Goal: Information Seeking & Learning: Learn about a topic

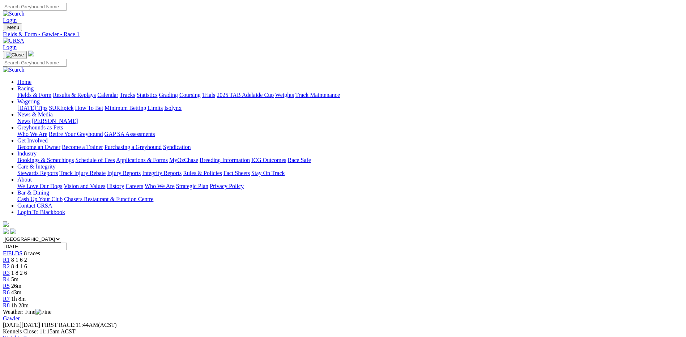
click at [27, 263] on span "8 4 1 6" at bounding box center [19, 266] width 16 height 6
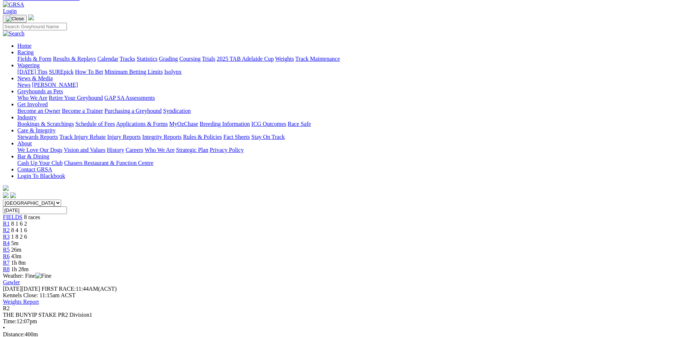
click at [297, 234] on div "R3 1 8 2 6" at bounding box center [343, 237] width 680 height 7
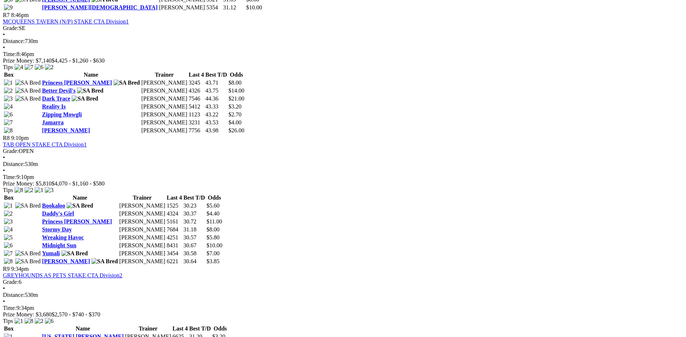
scroll to position [977, 0]
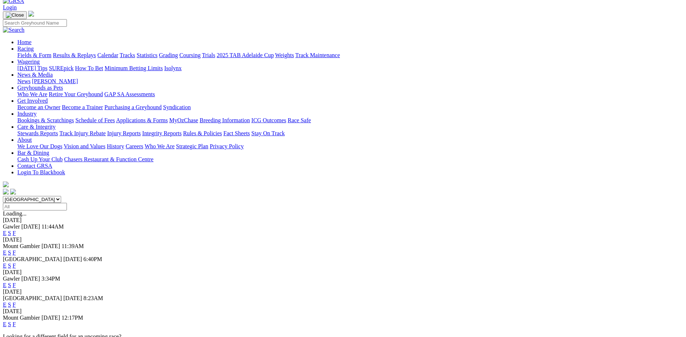
scroll to position [36, 0]
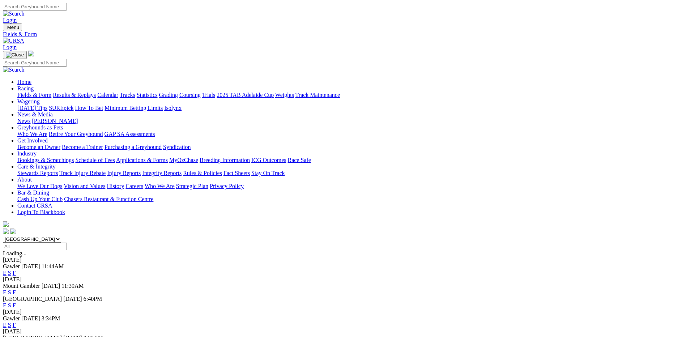
scroll to position [17, 0]
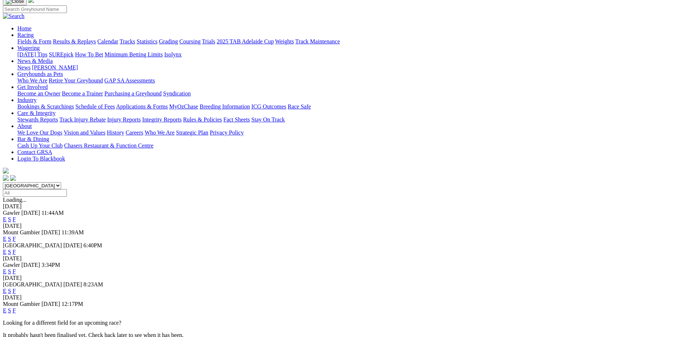
click at [16, 216] on link "F" at bounding box center [14, 219] width 3 height 6
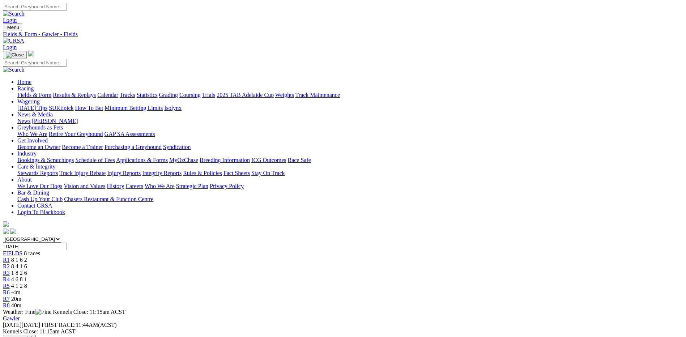
click at [407, 283] on div "R5 4 1 2 8" at bounding box center [343, 286] width 680 height 7
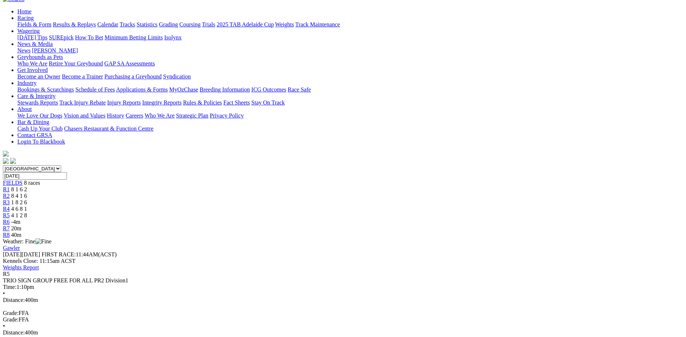
scroll to position [72, 0]
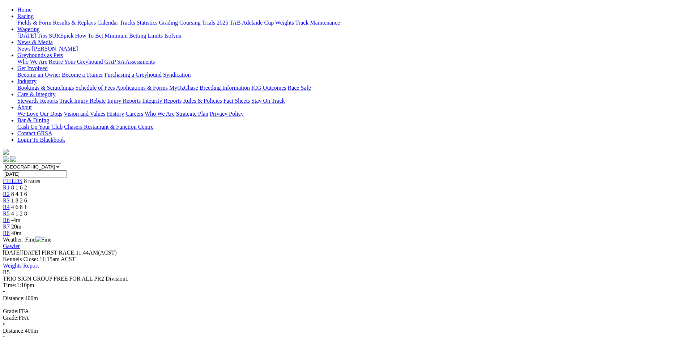
click at [27, 204] on span "4 6 8 1" at bounding box center [19, 207] width 16 height 6
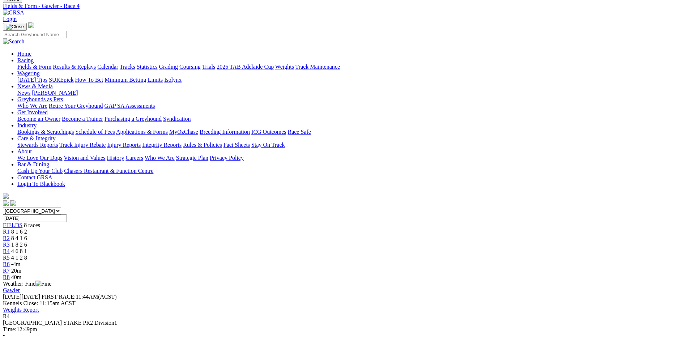
scroll to position [36, 0]
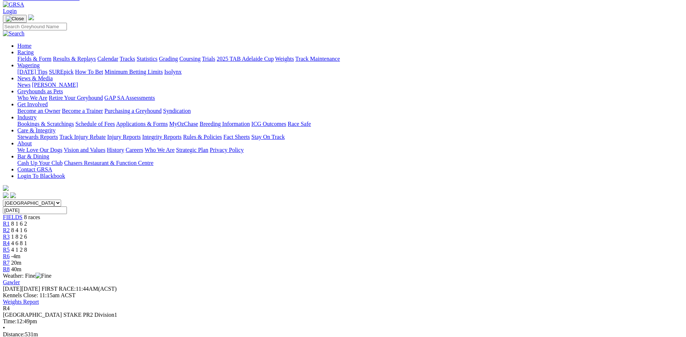
click at [10, 234] on span "R3" at bounding box center [6, 237] width 7 height 6
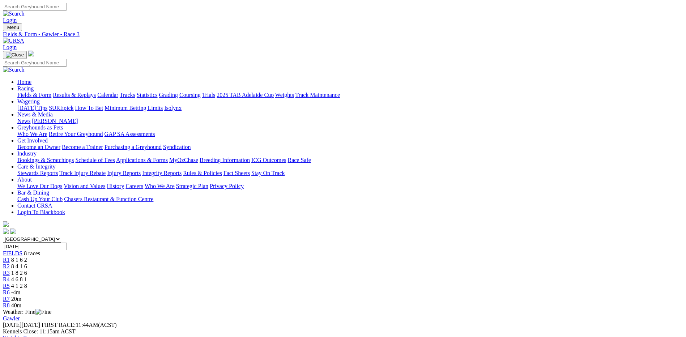
click at [21, 289] on span "-4m" at bounding box center [15, 292] width 9 height 6
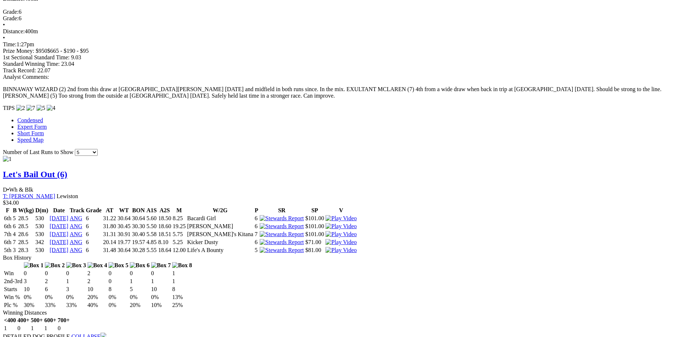
scroll to position [289, 0]
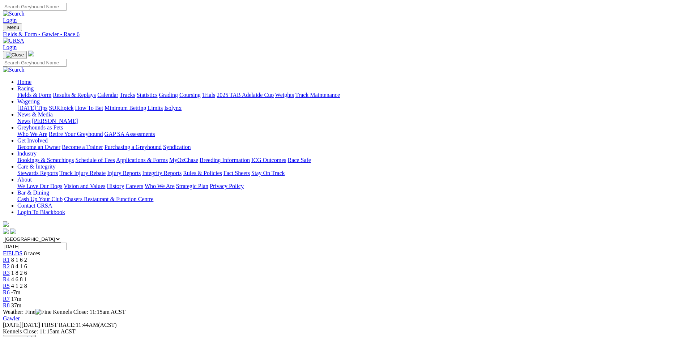
click at [51, 92] on link "Fields & Form" at bounding box center [34, 95] width 34 height 6
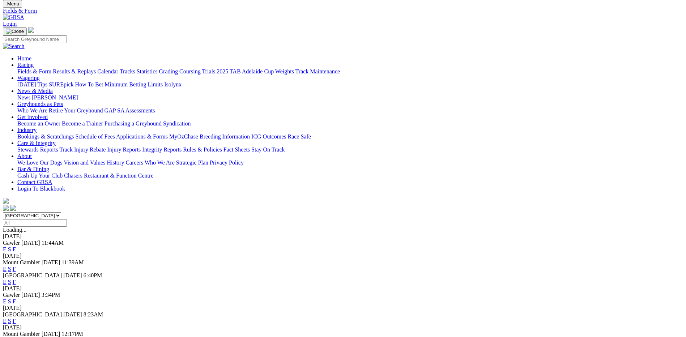
scroll to position [36, 0]
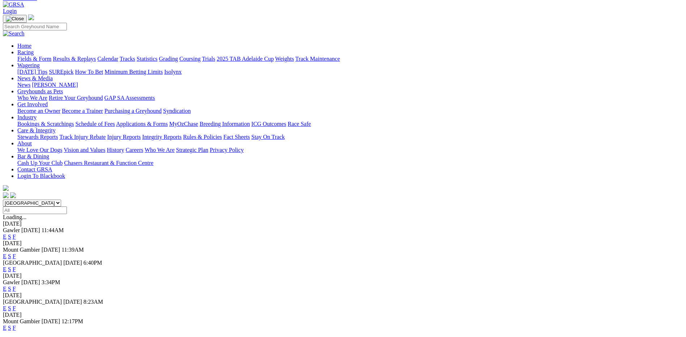
click at [16, 234] on link "F" at bounding box center [14, 237] width 3 height 6
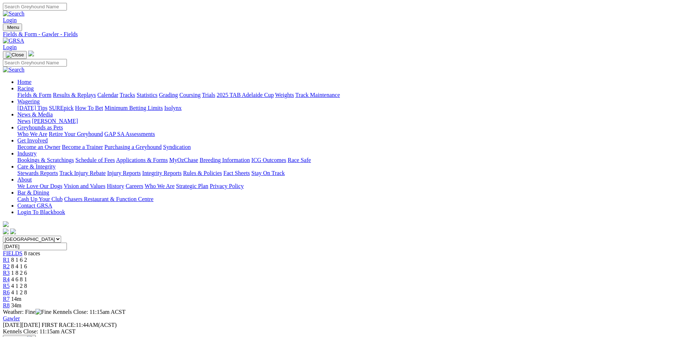
click at [27, 289] on span "4 1 2 8" at bounding box center [19, 292] width 16 height 6
click at [51, 92] on link "Fields & Form" at bounding box center [34, 95] width 34 height 6
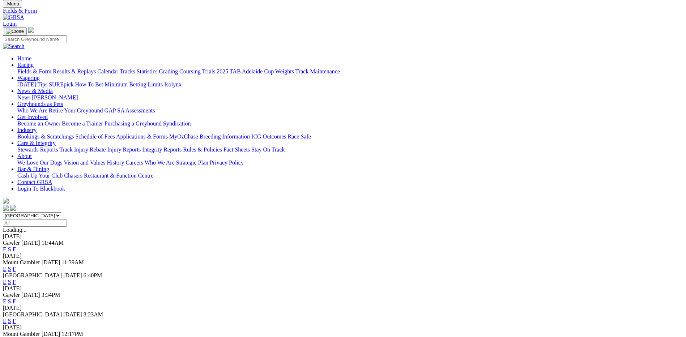
scroll to position [36, 0]
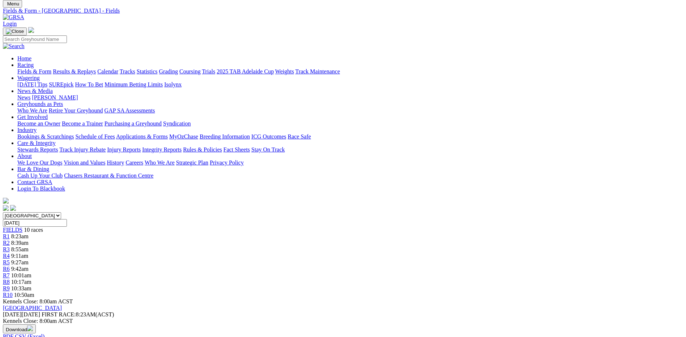
scroll to position [36, 0]
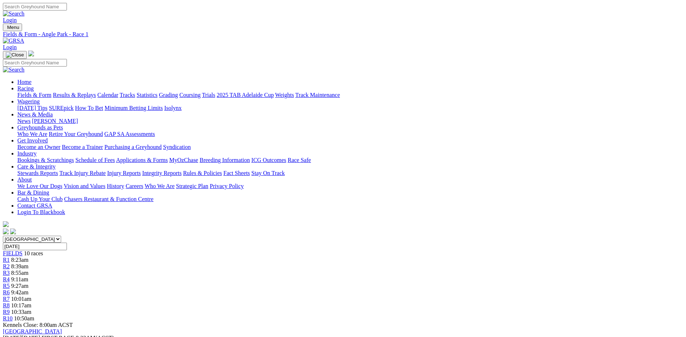
click at [43, 250] on span "10 races" at bounding box center [33, 253] width 19 height 6
click at [51, 92] on link "Fields & Form" at bounding box center [34, 95] width 34 height 6
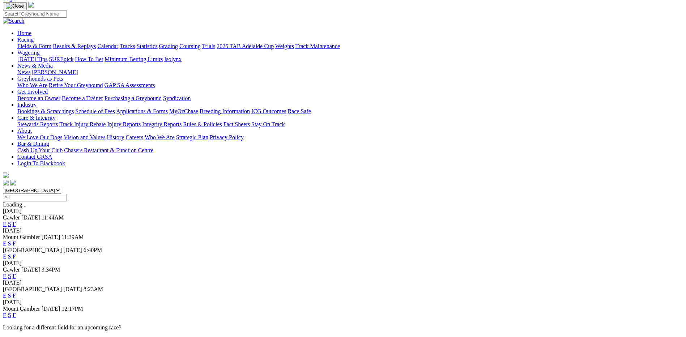
scroll to position [36, 0]
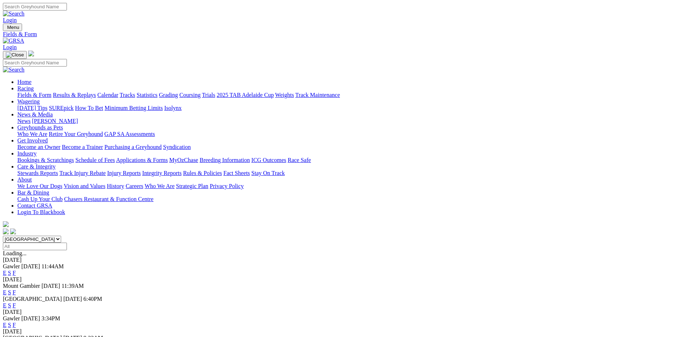
scroll to position [17, 0]
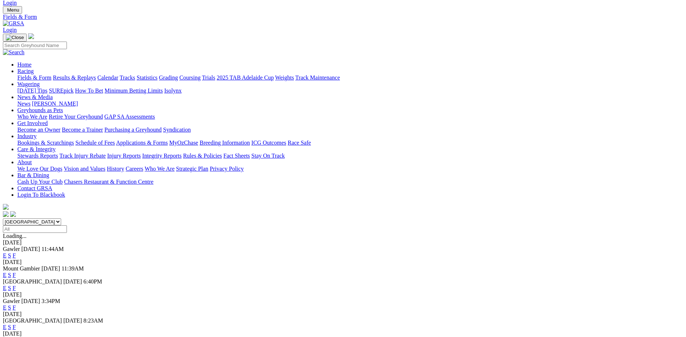
scroll to position [17, 0]
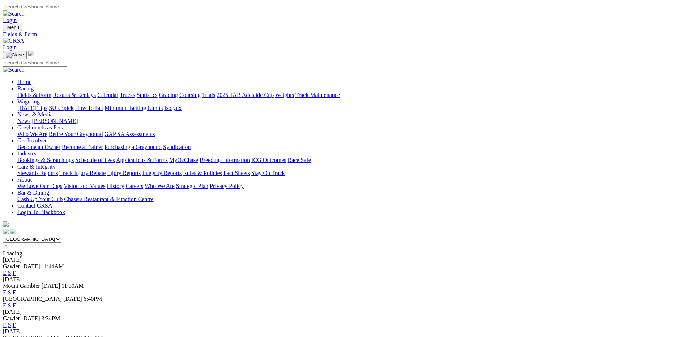
scroll to position [17, 0]
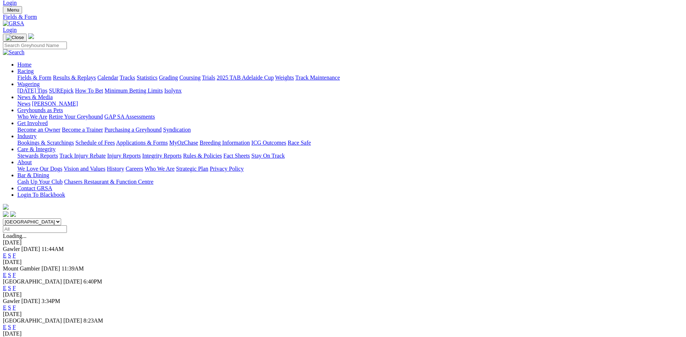
drag, startPoint x: 0, startPoint y: 0, endPoint x: 68, endPoint y: 184, distance: 196.7
drag, startPoint x: 68, startPoint y: 184, endPoint x: 52, endPoint y: 197, distance: 20.3
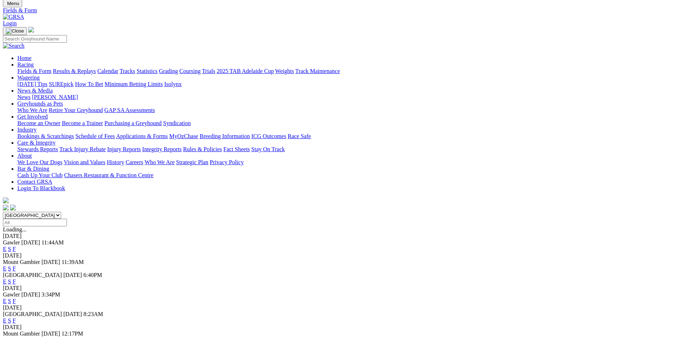
scroll to position [36, 0]
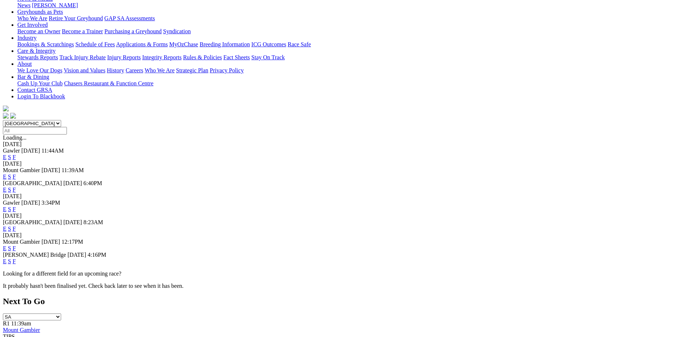
scroll to position [198, 0]
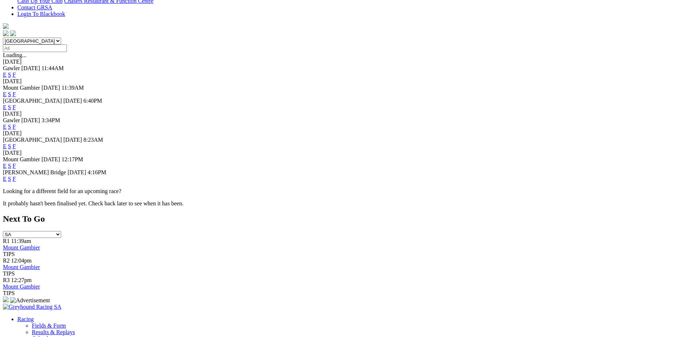
click at [16, 176] on link "F" at bounding box center [14, 179] width 3 height 6
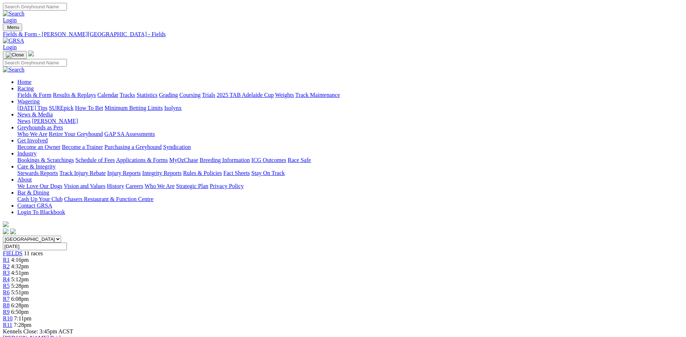
scroll to position [36, 0]
